Goal: Task Accomplishment & Management: Use online tool/utility

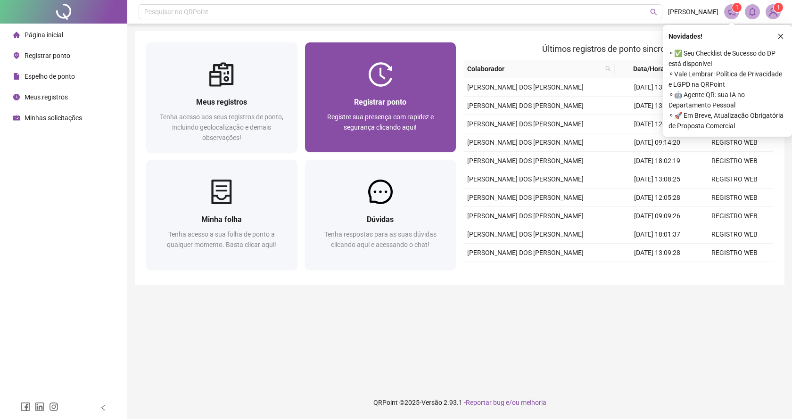
click at [400, 55] on div "Registrar ponto Registre sua presença com rapidez e segurança clicando aqui!" at bounding box center [380, 97] width 151 height 110
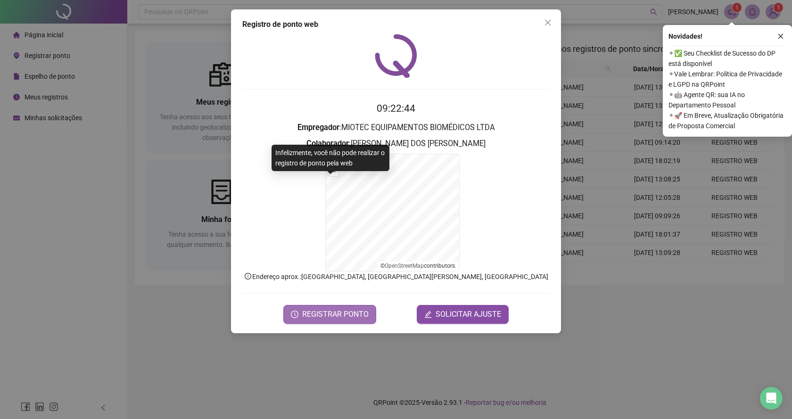
click at [351, 320] on button "REGISTRAR PONTO" at bounding box center [329, 314] width 93 height 19
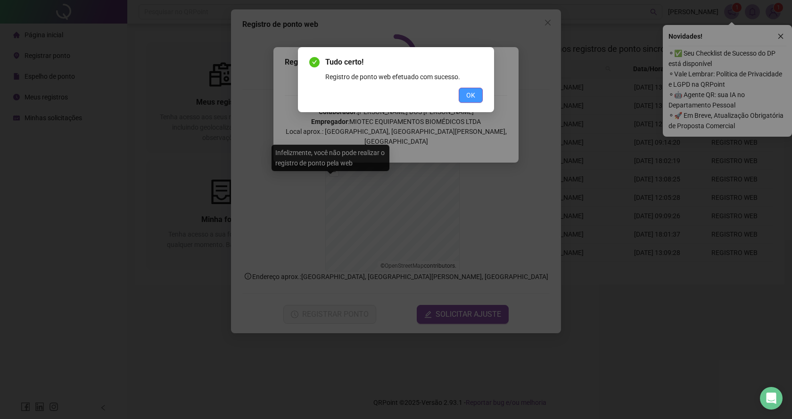
click at [466, 96] on span "OK" at bounding box center [470, 95] width 9 height 10
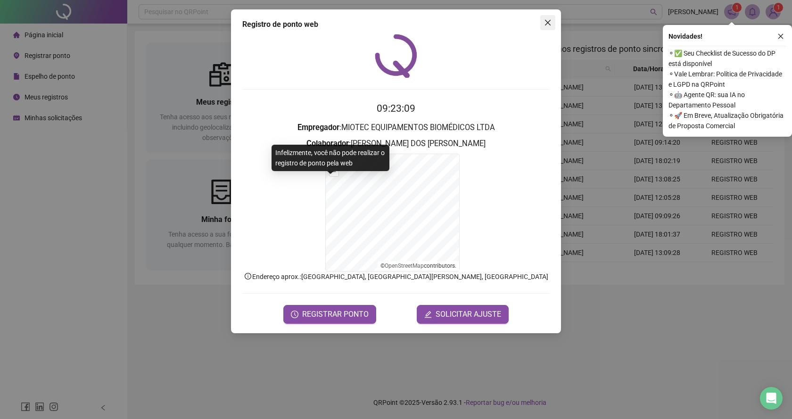
click at [542, 27] on button "Close" at bounding box center [547, 22] width 15 height 15
